Goal: Task Accomplishment & Management: Complete application form

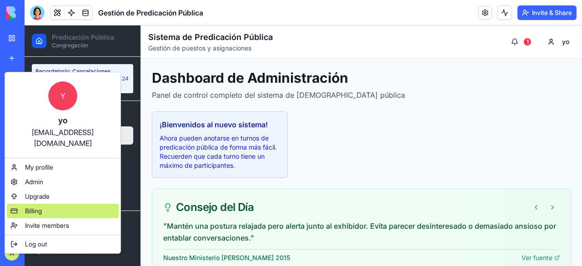
click at [42, 206] on span "Billing" at bounding box center [33, 210] width 17 height 9
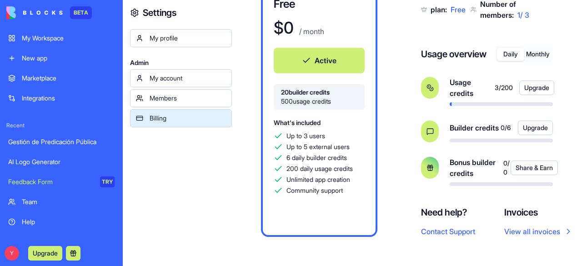
scroll to position [97, 0]
click at [70, 32] on link "My Workspace" at bounding box center [61, 38] width 117 height 18
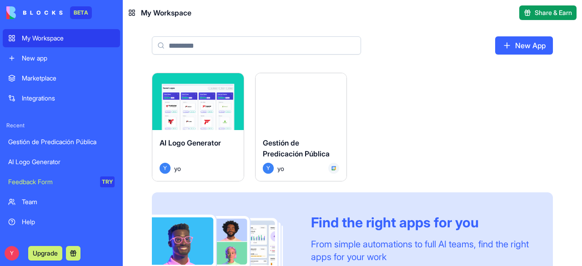
click at [32, 216] on link "Help" at bounding box center [61, 222] width 117 height 18
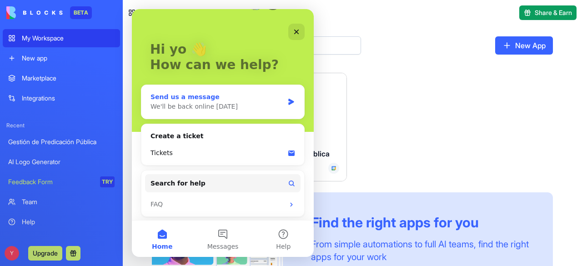
scroll to position [32, 0]
click at [204, 103] on div "We'll be back online [DATE]" at bounding box center [216, 107] width 133 height 10
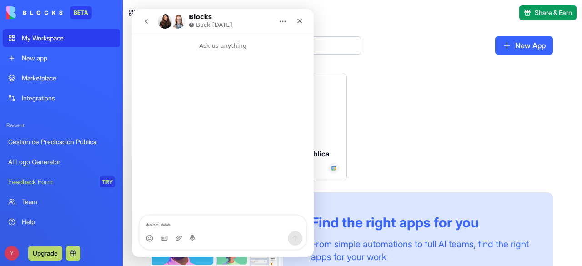
scroll to position [0, 0]
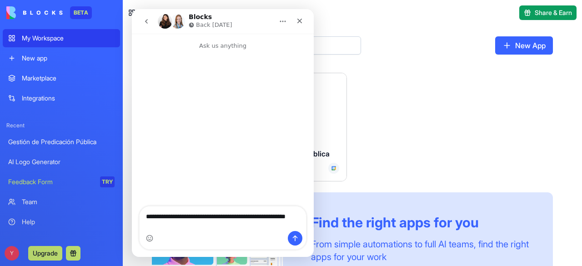
type textarea "**********"
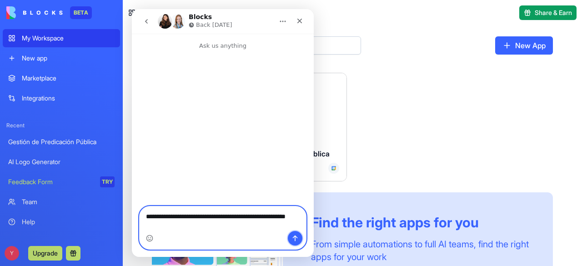
click at [295, 238] on icon "Send a message…" at bounding box center [295, 238] width 5 height 6
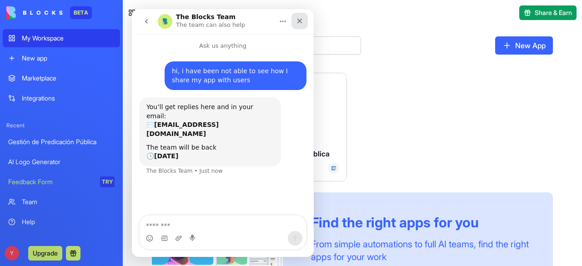
click at [297, 24] on icon "Close" at bounding box center [299, 20] width 7 height 7
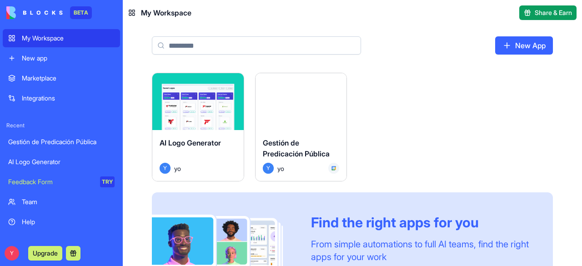
click at [299, 100] on button "Launch" at bounding box center [301, 102] width 68 height 18
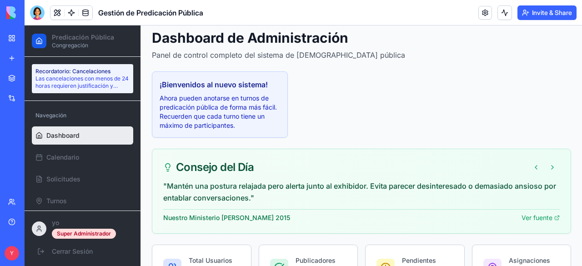
scroll to position [40, 0]
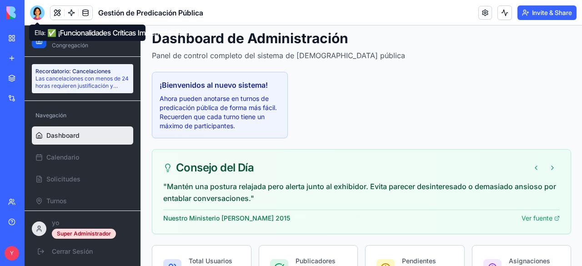
click at [35, 12] on div at bounding box center [37, 12] width 15 height 15
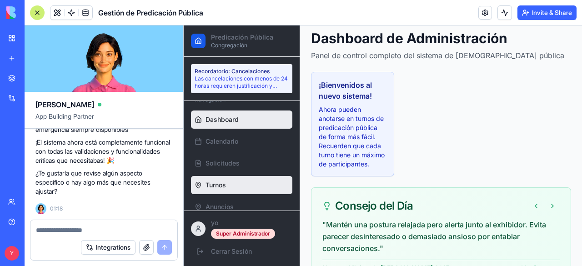
scroll to position [27, 0]
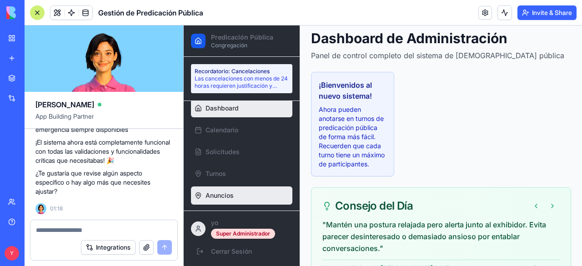
click at [217, 196] on span "Anuncios" at bounding box center [219, 195] width 28 height 9
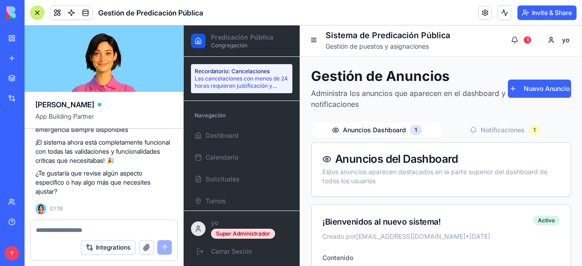
scroll to position [1, 0]
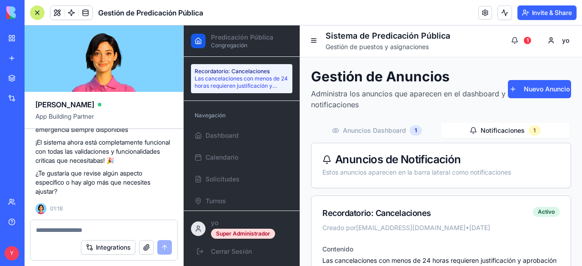
click at [504, 129] on button "Notificaciones 1" at bounding box center [505, 130] width 128 height 15
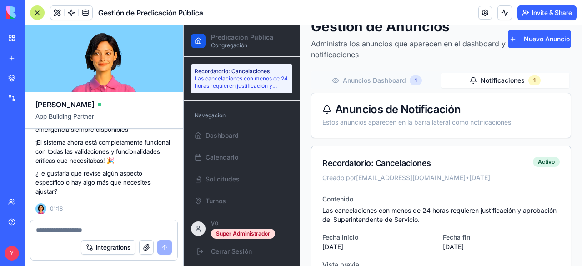
scroll to position [9546, 0]
click at [538, 43] on button "Nuevo Anuncio" at bounding box center [539, 39] width 63 height 18
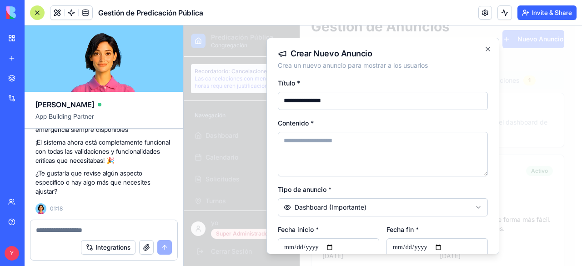
type input "**********"
click at [438, 147] on textarea "Contenido *" at bounding box center [383, 153] width 210 height 45
type textarea "**********"
click at [313, 100] on input "**********" at bounding box center [383, 100] width 210 height 18
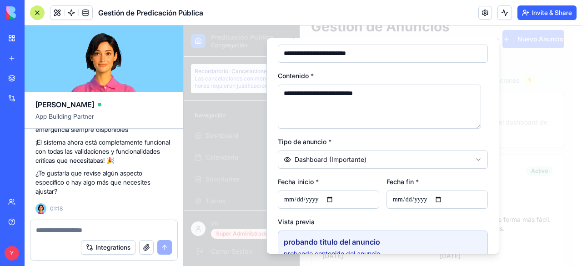
scroll to position [47, 0]
type input "**********"
click at [333, 200] on input "Fecha inicio *" at bounding box center [328, 199] width 101 height 18
type input "**********"
click at [441, 199] on input "Fecha fin *" at bounding box center [436, 199] width 101 height 18
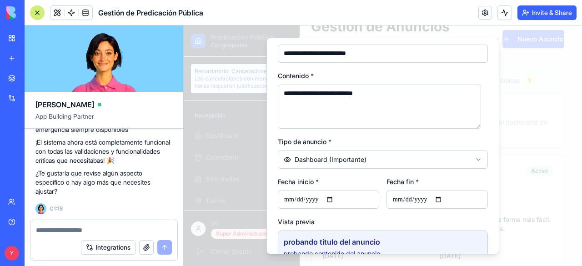
type input "**********"
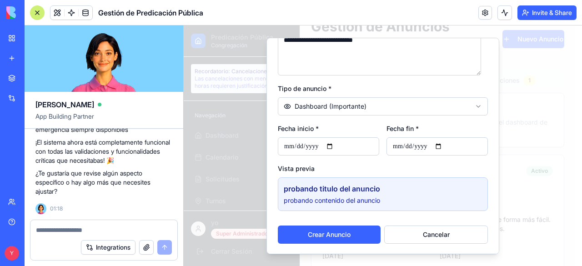
scroll to position [100, 0]
click at [366, 234] on button "Crear Anuncio" at bounding box center [329, 235] width 103 height 18
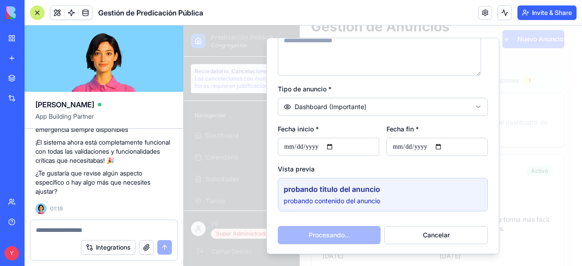
scroll to position [45, 0]
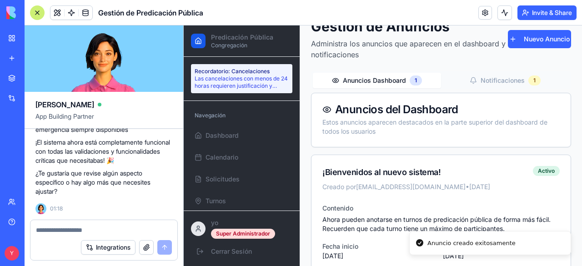
click at [244, 75] on p "Las cancelaciones con menos de 24 horas requieren justificación y aprobación de…" at bounding box center [241, 82] width 94 height 15
click at [243, 80] on p "Las cancelaciones con menos de 24 horas requieren justificación y aprobación de…" at bounding box center [241, 82] width 94 height 15
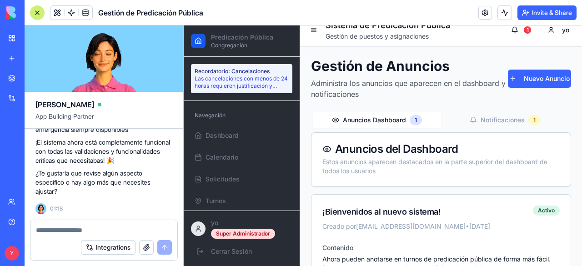
scroll to position [11, 0]
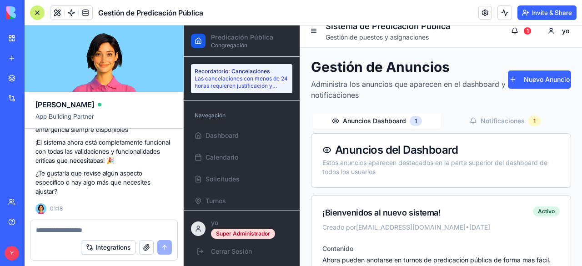
click at [501, 124] on button "Notificaciones 1" at bounding box center [505, 120] width 128 height 15
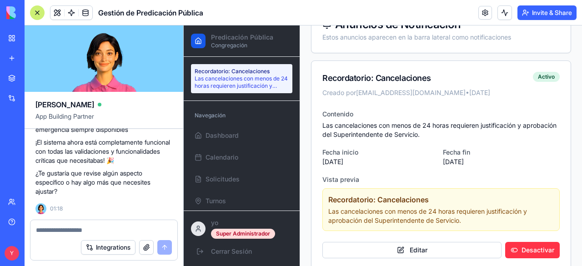
scroll to position [149, 0]
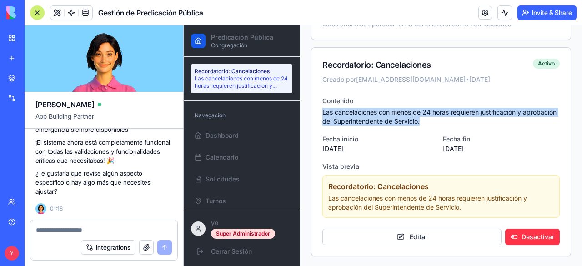
drag, startPoint x: 322, startPoint y: 112, endPoint x: 464, endPoint y: 119, distance: 142.9
click at [464, 119] on div "Contenido Las cancelaciones con menos de 24 horas requieren justificación y apr…" at bounding box center [440, 175] width 259 height 161
copy p "Las cancelaciones con menos de 24 horas requieren justificación y aprobación de…"
click at [460, 234] on button "Editar" at bounding box center [411, 237] width 179 height 16
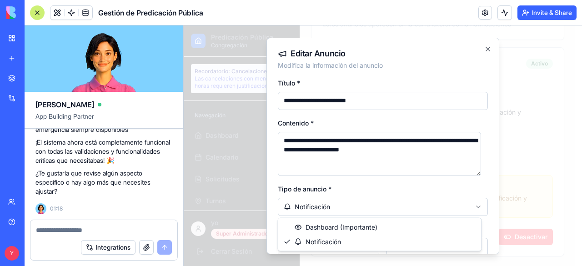
click at [452, 205] on body "Predicación Pública Congregación Recordatorio: Cancelaciones Las cancelaciones …" at bounding box center [379, 71] width 391 height 391
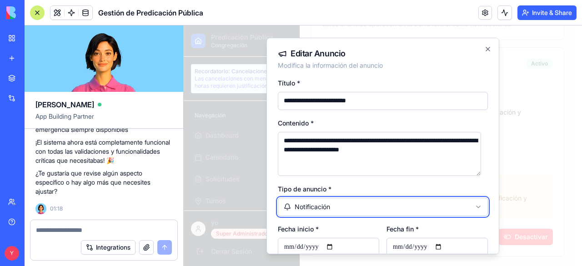
click at [449, 184] on body "Predicación Pública Congregación Recordatorio: Cancelaciones Las cancelaciones …" at bounding box center [379, 71] width 391 height 391
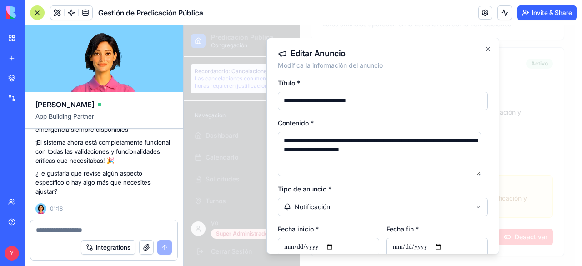
click at [441, 246] on input "**********" at bounding box center [436, 247] width 101 height 18
type input "**********"
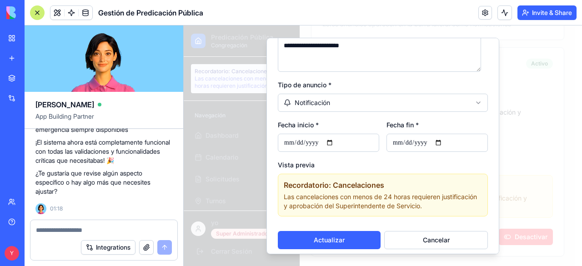
scroll to position [110, 0]
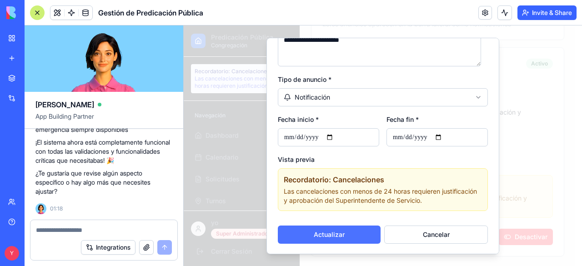
click at [332, 231] on button "Actualizar" at bounding box center [329, 234] width 103 height 18
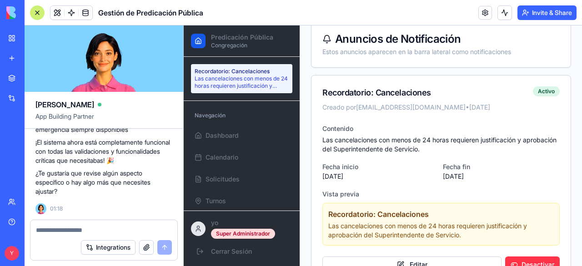
scroll to position [149, 0]
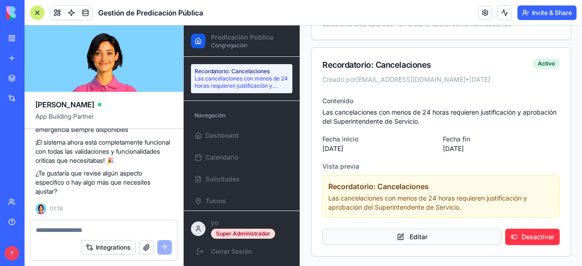
click at [423, 239] on button "Editar" at bounding box center [411, 237] width 179 height 16
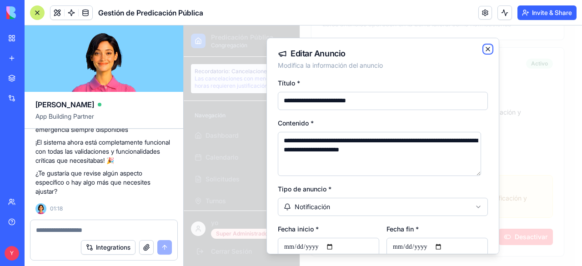
click at [486, 49] on icon "button" at bounding box center [488, 49] width 4 height 4
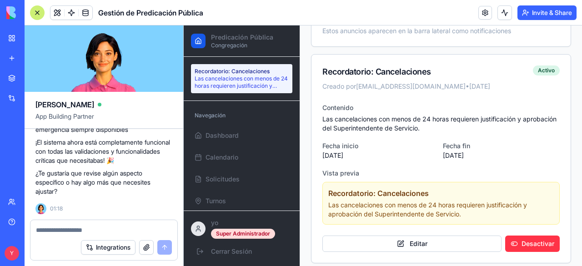
scroll to position [142, 0]
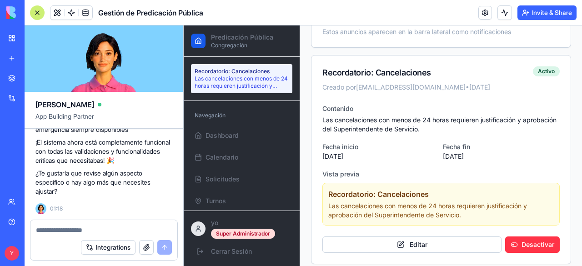
click at [98, 227] on textarea at bounding box center [104, 229] width 136 height 9
type textarea "*"
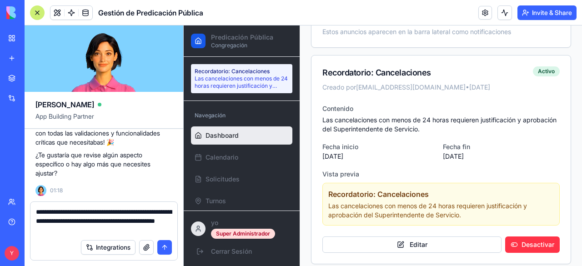
click at [225, 137] on span "Dashboard" at bounding box center [221, 135] width 33 height 9
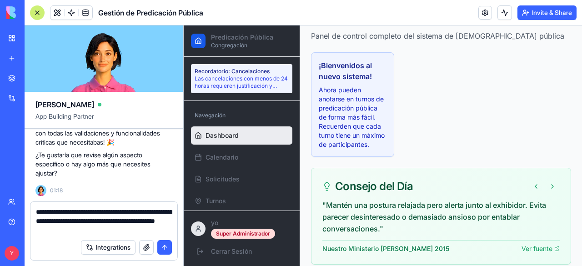
scroll to position [76, 0]
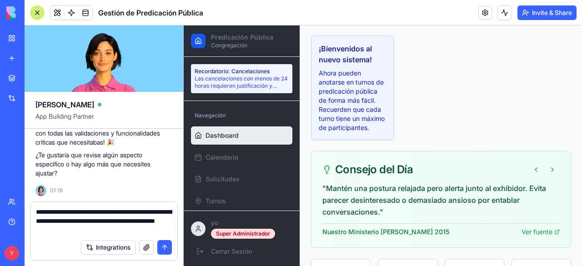
click at [133, 227] on textarea "**********" at bounding box center [104, 220] width 136 height 27
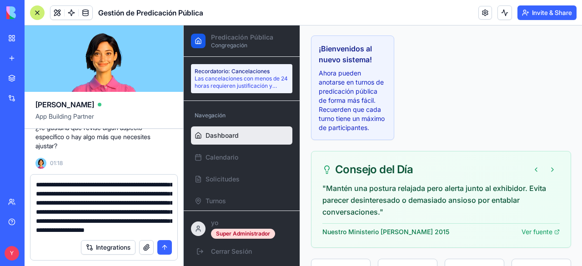
scroll to position [35, 0]
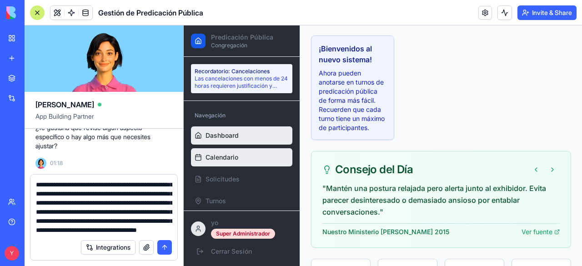
click at [223, 149] on link "Calendario" at bounding box center [241, 157] width 101 height 18
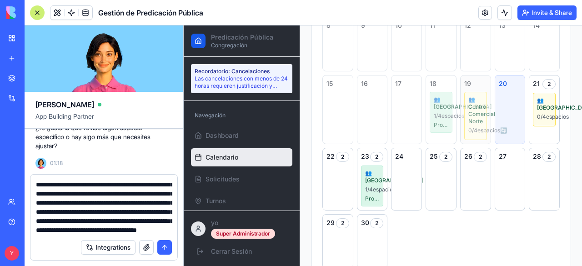
scroll to position [225, 0]
click at [441, 111] on span "👥 [GEOGRAPHIC_DATA]" at bounding box center [440, 103] width 15 height 15
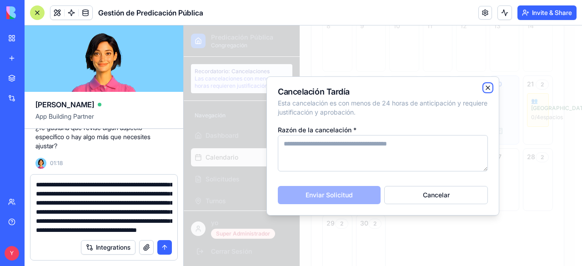
click at [488, 85] on icon "button" at bounding box center [487, 87] width 7 height 7
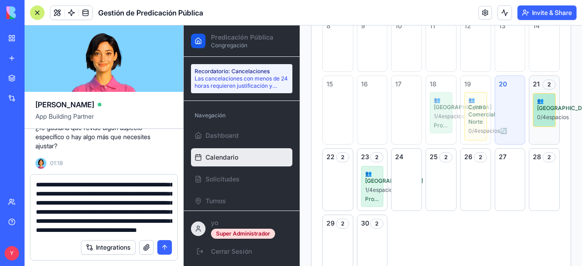
click at [540, 105] on span "👥 [GEOGRAPHIC_DATA]" at bounding box center [544, 104] width 15 height 15
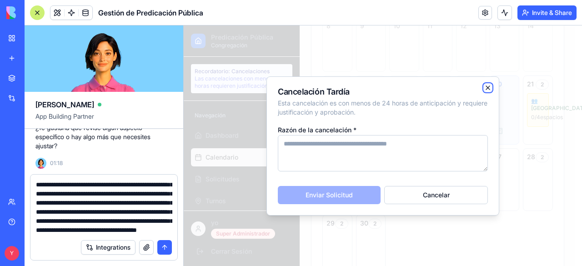
click at [490, 86] on icon "button" at bounding box center [487, 87] width 7 height 7
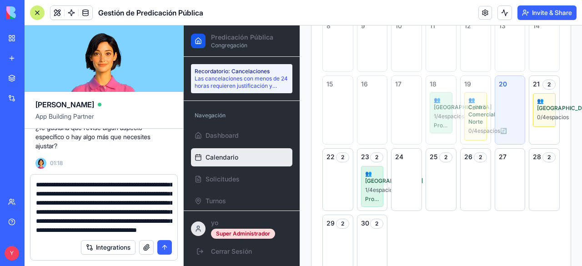
click at [134, 233] on textarea "**********" at bounding box center [104, 207] width 136 height 55
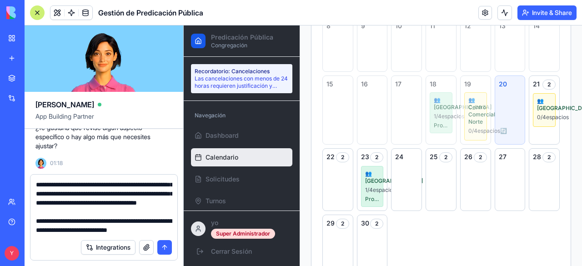
scroll to position [72, 0]
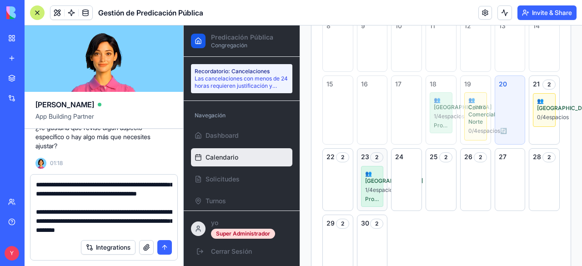
click at [377, 162] on div "2" at bounding box center [376, 157] width 13 height 10
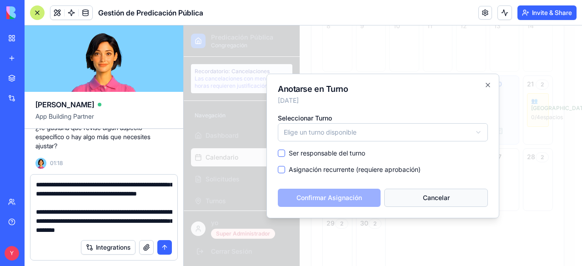
click at [417, 195] on button "Cancelar" at bounding box center [436, 198] width 104 height 18
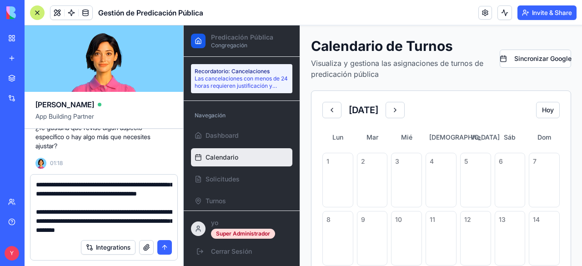
scroll to position [29, 0]
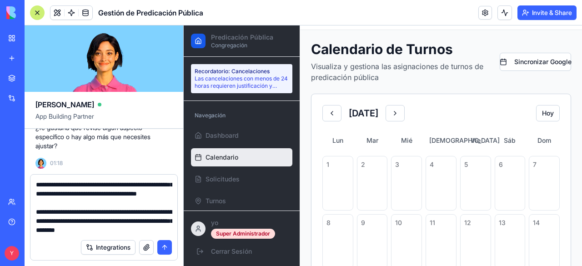
click at [155, 229] on textarea "**********" at bounding box center [104, 207] width 136 height 55
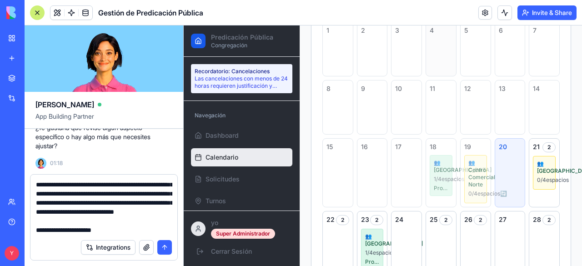
scroll to position [162, 0]
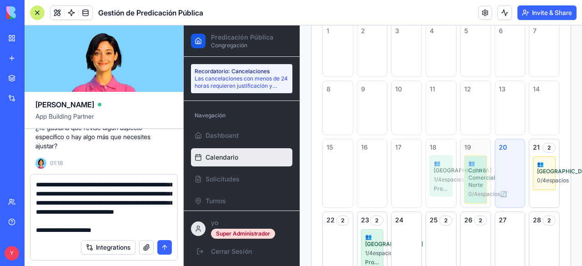
click at [468, 180] on span "👥 Centro Comercial Norte" at bounding box center [475, 173] width 15 height 29
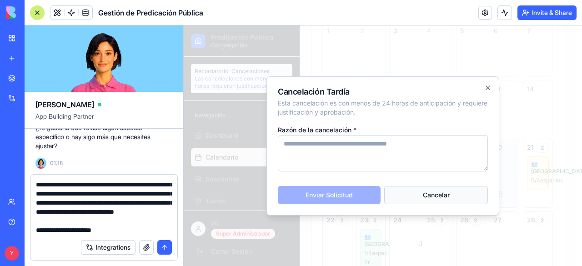
click at [449, 194] on button "Cancelar" at bounding box center [436, 195] width 104 height 18
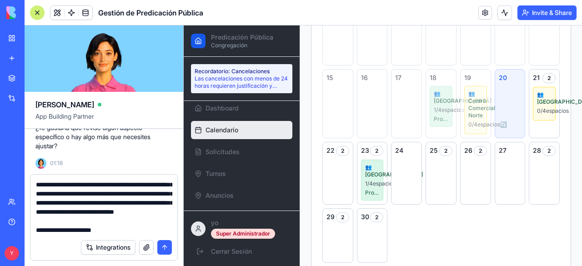
scroll to position [231, 0]
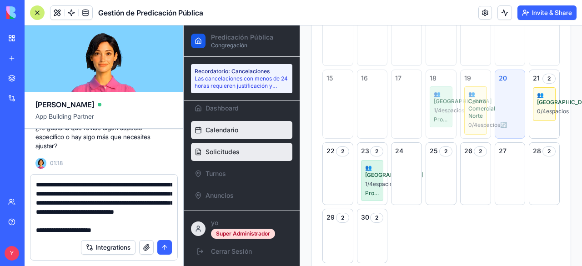
click at [216, 152] on span "Solicitudes" at bounding box center [222, 151] width 34 height 9
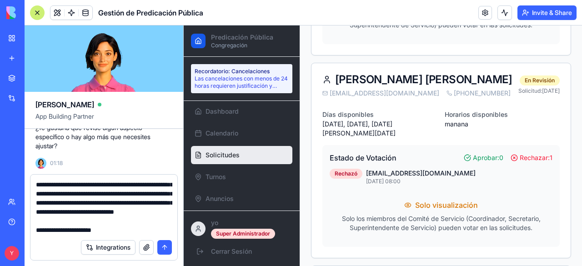
scroll to position [26, 0]
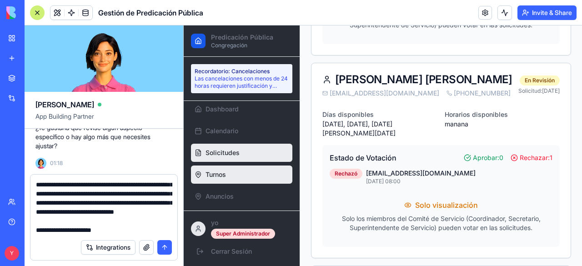
click at [241, 176] on link "Turnos" at bounding box center [241, 174] width 101 height 18
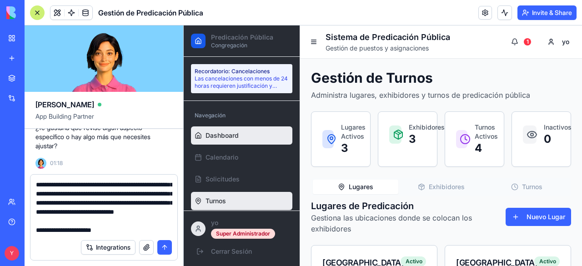
click at [234, 128] on link "Dashboard" at bounding box center [241, 135] width 101 height 18
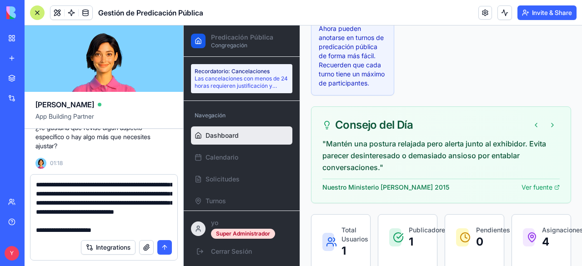
scroll to position [144, 0]
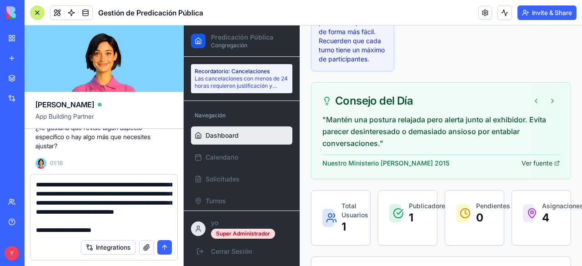
click at [536, 168] on link "Ver fuente" at bounding box center [540, 163] width 38 height 9
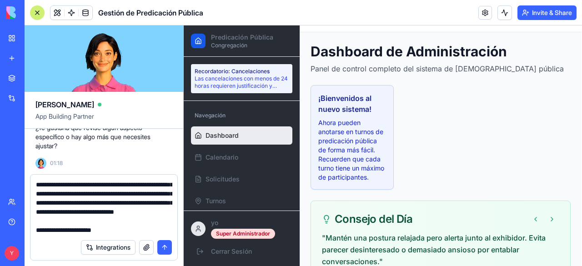
scroll to position [25, 0]
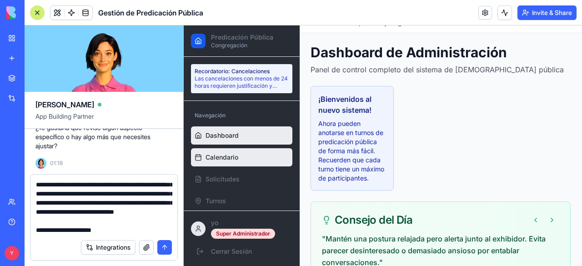
click at [239, 159] on link "Calendario" at bounding box center [241, 157] width 101 height 18
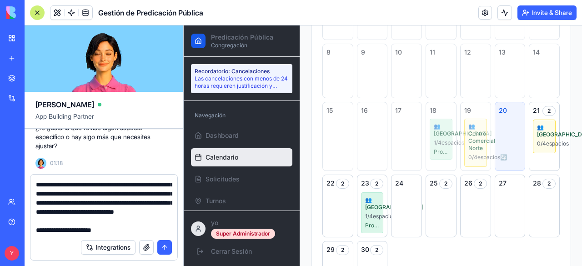
scroll to position [198, 0]
click at [401, 208] on div "24" at bounding box center [406, 206] width 31 height 63
click at [441, 189] on div "2" at bounding box center [445, 184] width 13 height 10
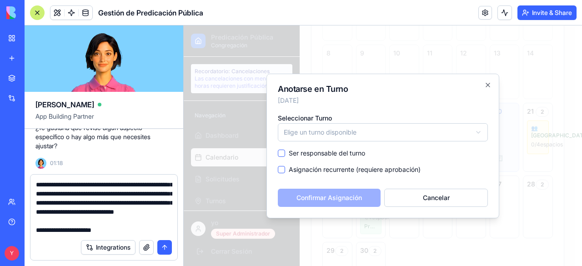
click at [399, 167] on label "Asignación recurrente (requiere aprobación)" at bounding box center [355, 169] width 132 height 9
click at [285, 167] on button "Asignación recurrente (requiere aprobación)" at bounding box center [281, 169] width 7 height 7
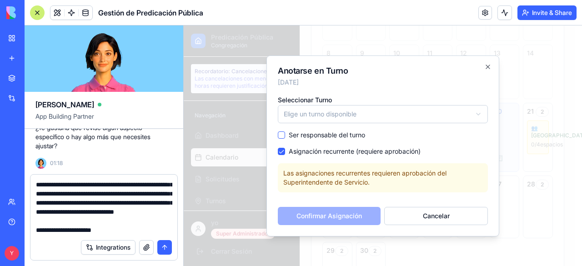
click at [354, 113] on body "Predicación Pública Congregación Recordatorio: Cancelaciones Las cancelaciones …" at bounding box center [379, 125] width 391 height 596
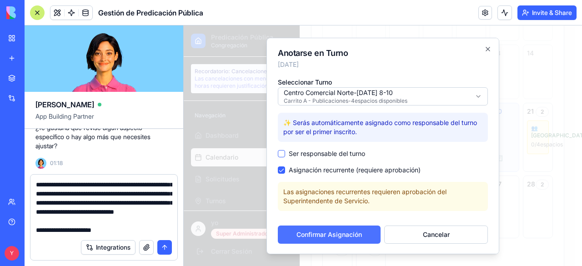
click at [338, 237] on button "Confirmar Asignación" at bounding box center [329, 234] width 103 height 18
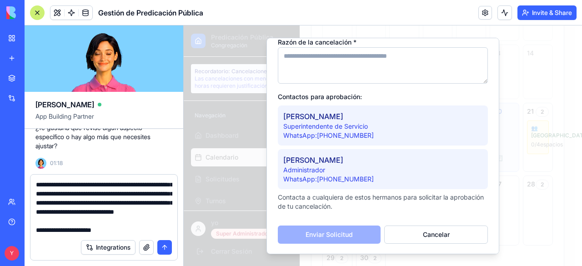
scroll to position [49, 0]
click at [99, 206] on textarea "**********" at bounding box center [104, 207] width 136 height 55
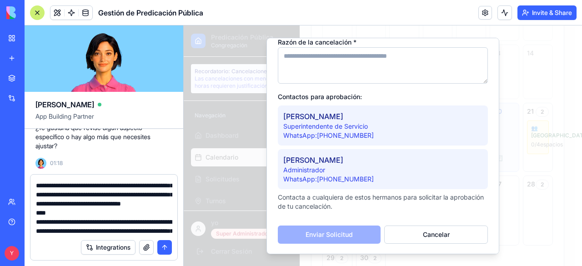
scroll to position [662, 0]
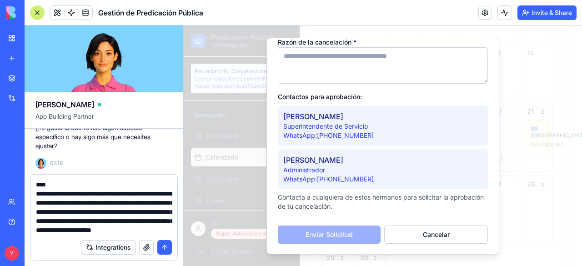
type textarea "**********"
click at [159, 248] on button "submit" at bounding box center [164, 247] width 15 height 15
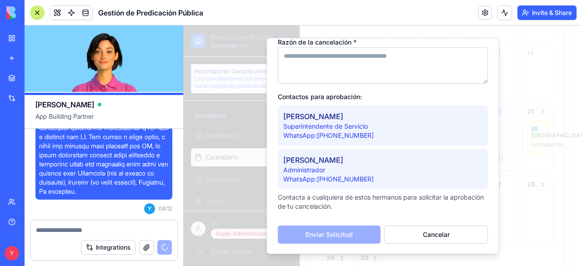
scroll to position [0, 0]
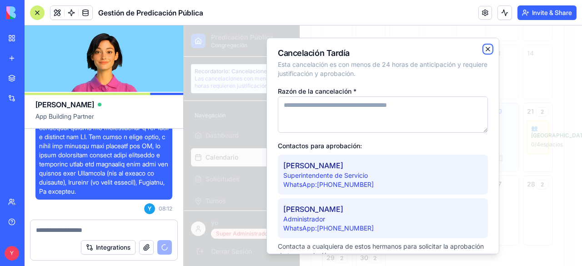
click at [484, 45] on icon "button" at bounding box center [487, 48] width 7 height 7
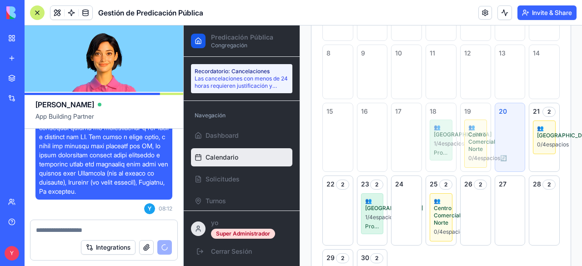
click at [150, 247] on button "button" at bounding box center [146, 247] width 15 height 15
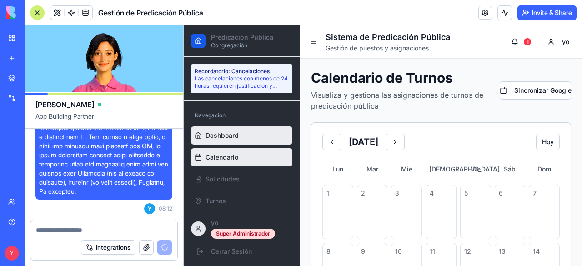
scroll to position [27, 0]
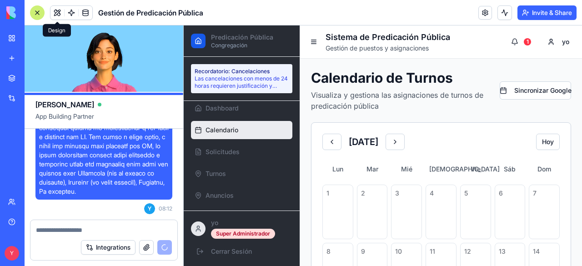
click at [55, 13] on button at bounding box center [57, 13] width 14 height 14
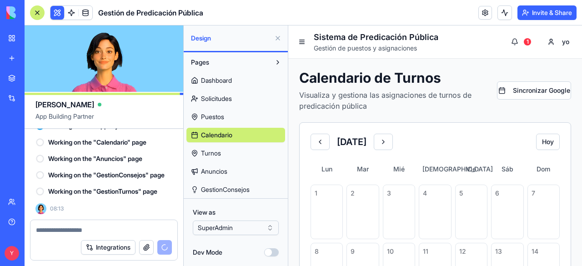
scroll to position [10343, 0]
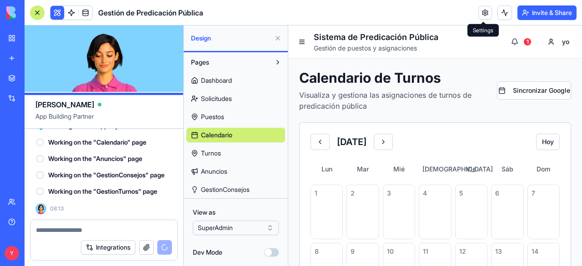
click at [485, 15] on link at bounding box center [485, 13] width 14 height 14
